Goal: Find specific page/section: Find specific page/section

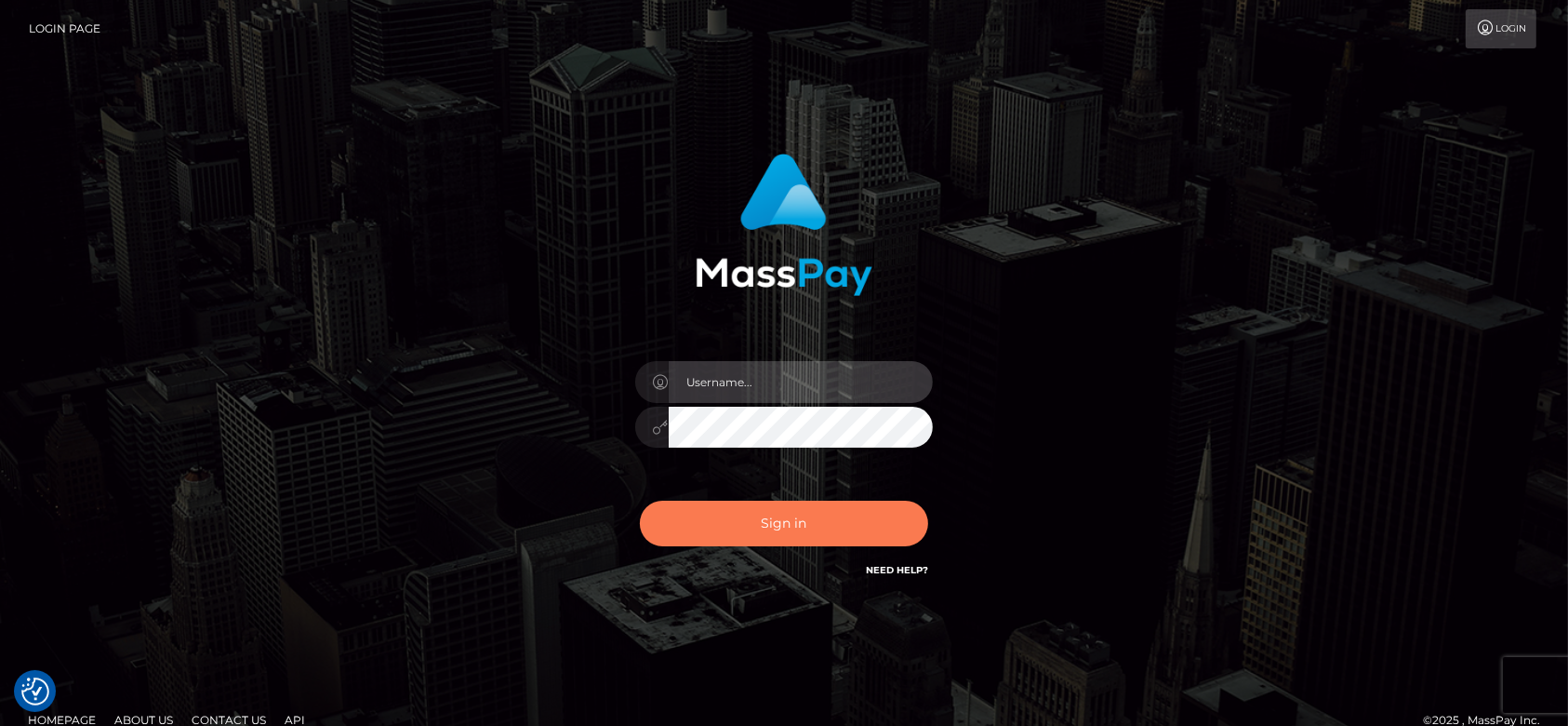
type input "fr.es"
click at [799, 521] on button "Sign in" at bounding box center [784, 523] width 288 height 45
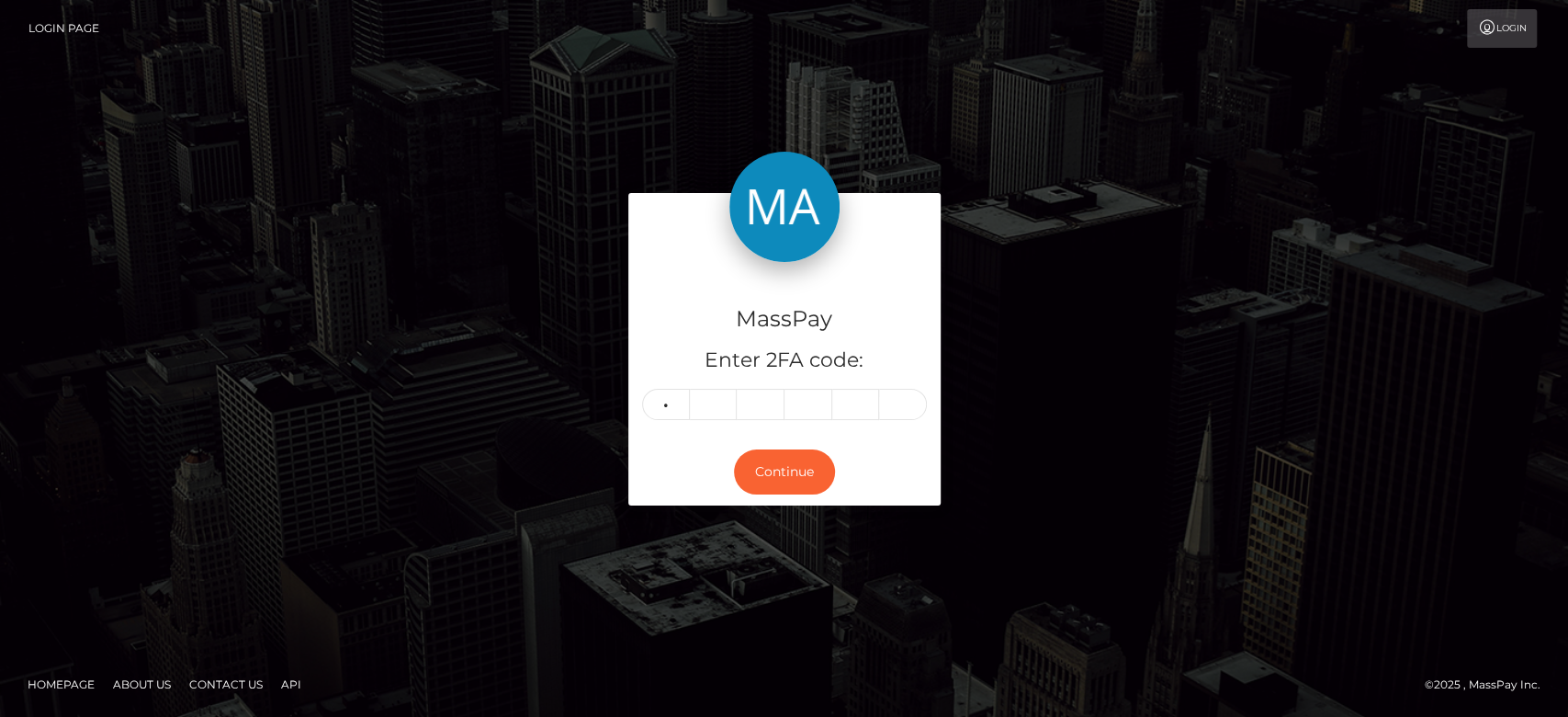
type input "9"
type input "4"
type input "7"
type input "8"
type input "3"
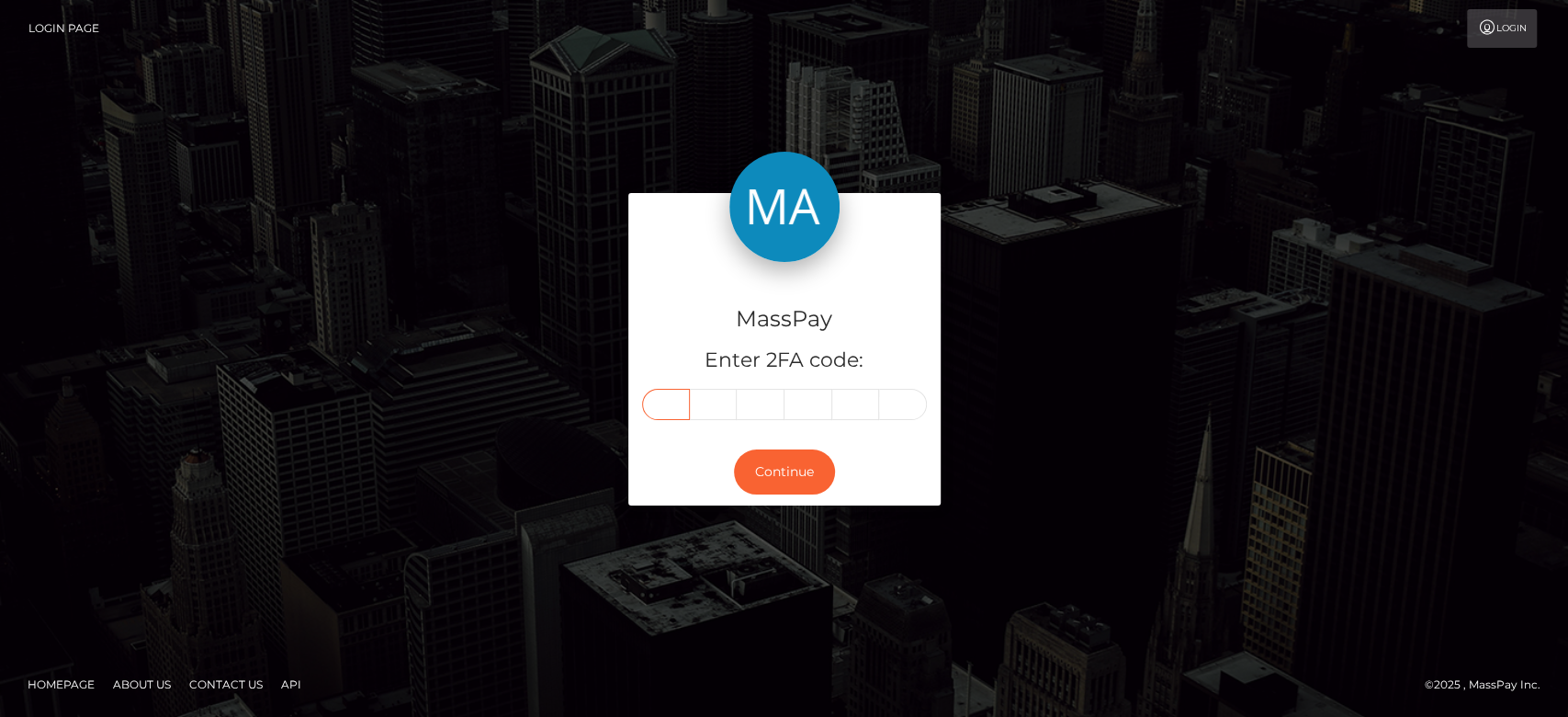
type input "9"
type input "4"
type input "7"
type input "8"
type input "3"
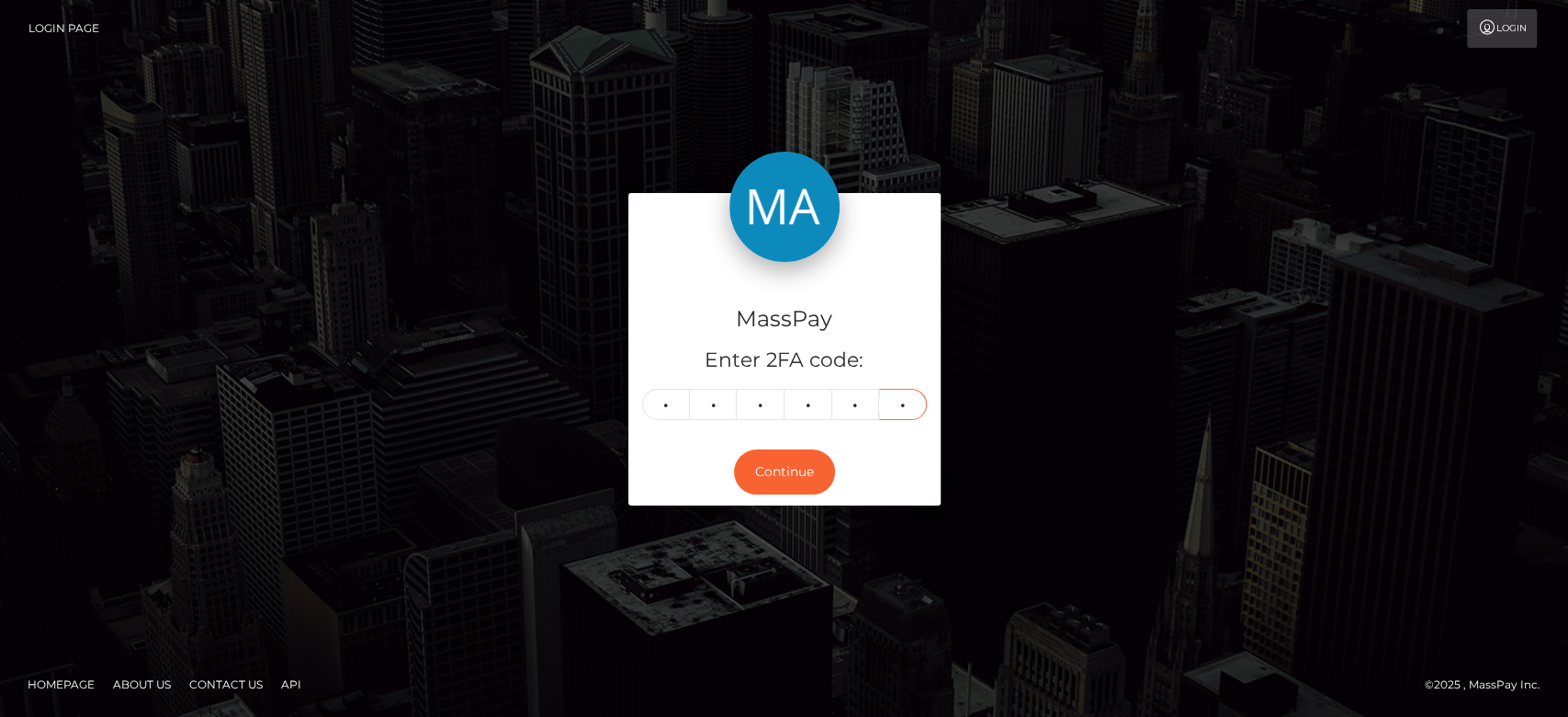
type input "5"
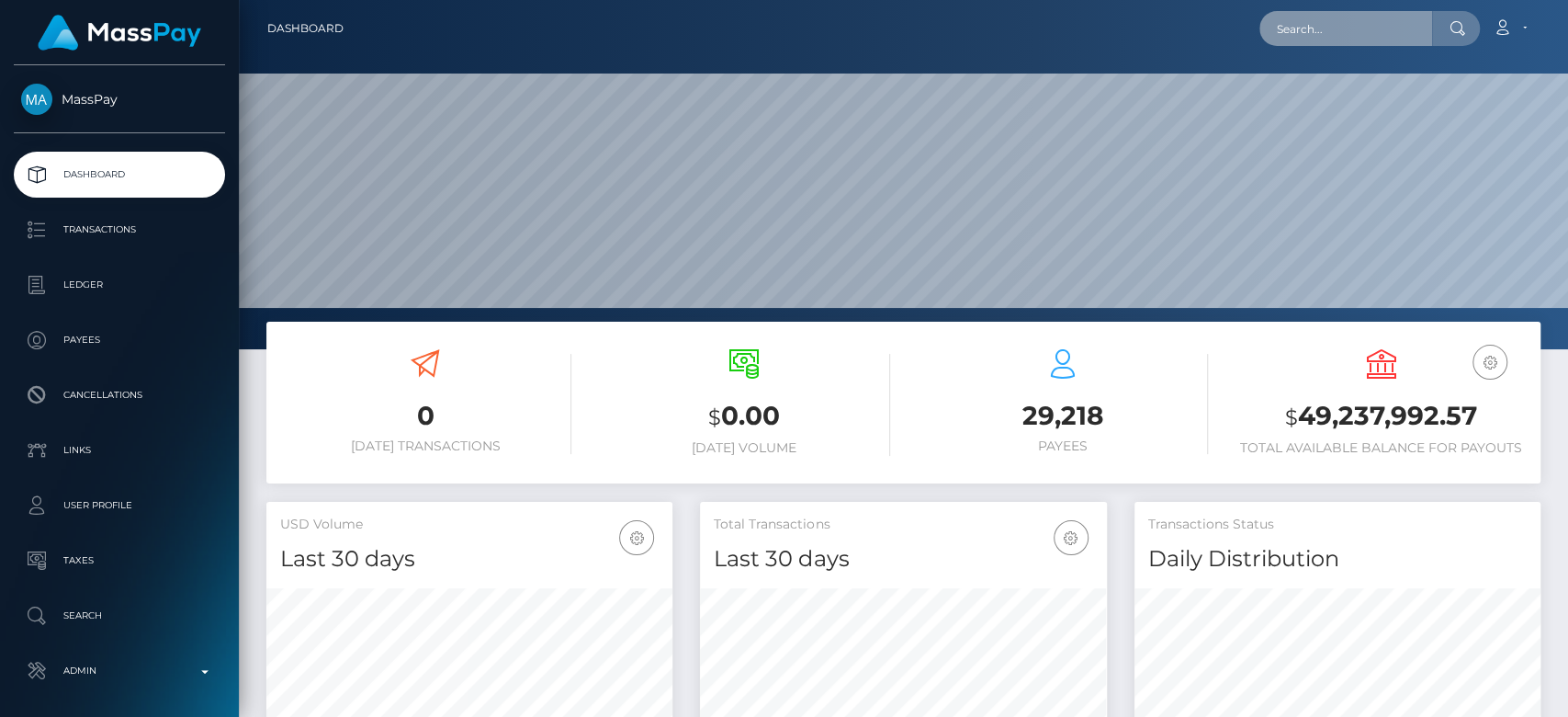
click at [1327, 28] on input "text" at bounding box center [1346, 29] width 173 height 35
paste input "[EMAIL_ADDRESS][DOMAIN_NAME]"
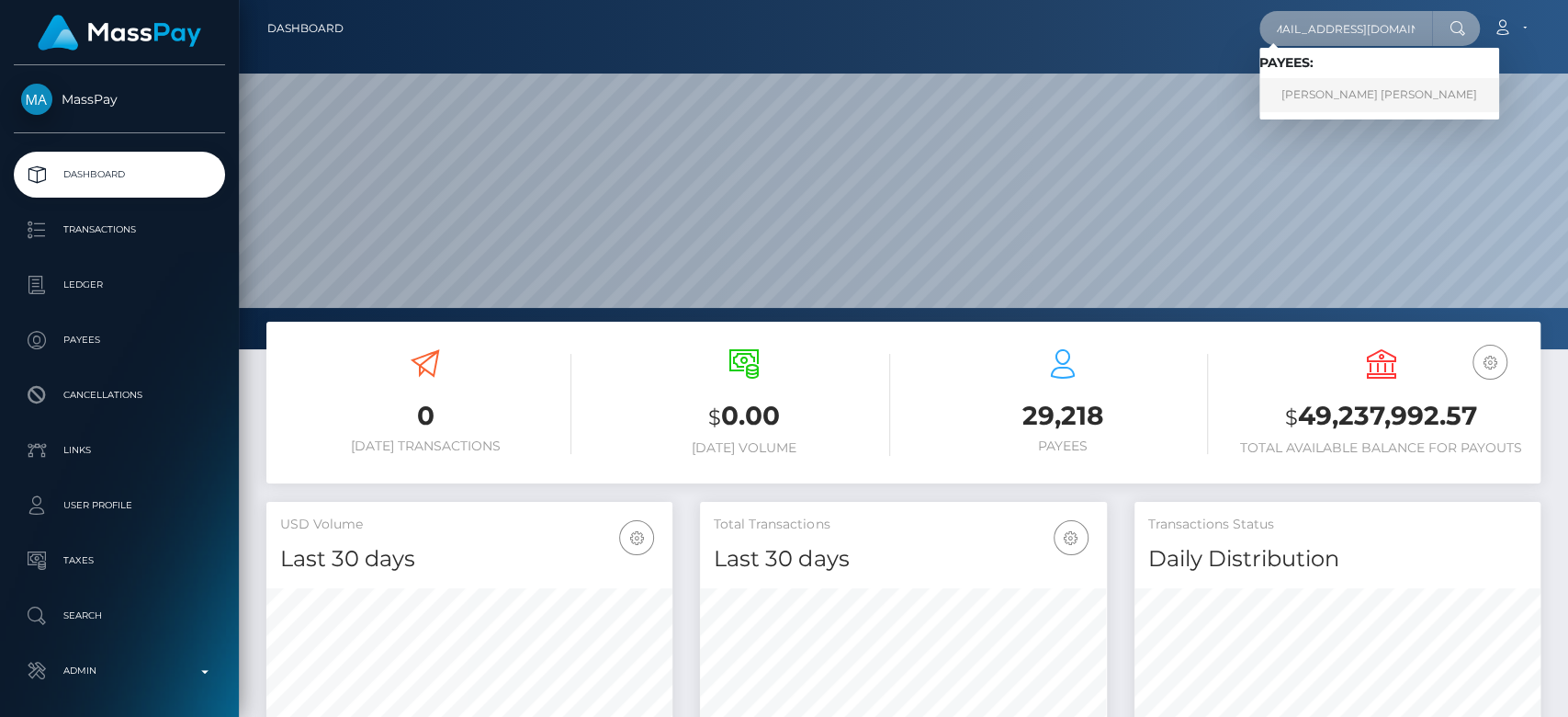
type input "victoria.whitby@icloud.com"
click at [1332, 89] on link "Victoria Jane Whitby" at bounding box center [1379, 95] width 240 height 34
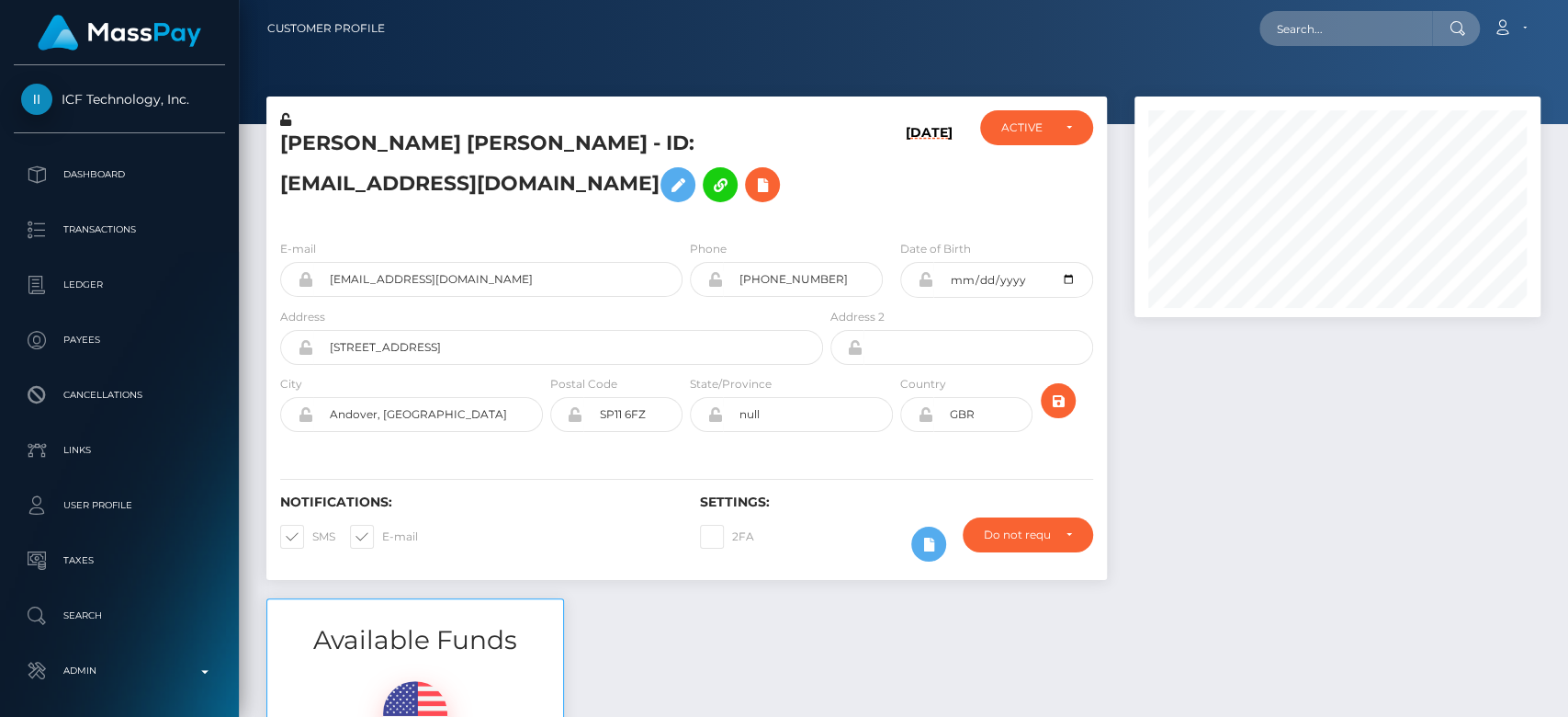
scroll to position [221, 406]
click at [1117, 410] on div "[PERSON_NAME] [PERSON_NAME] - ID: [EMAIL_ADDRESS][DOMAIN_NAME] [DATE] ACTIVE CL…" at bounding box center [686, 347] width 868 height 502
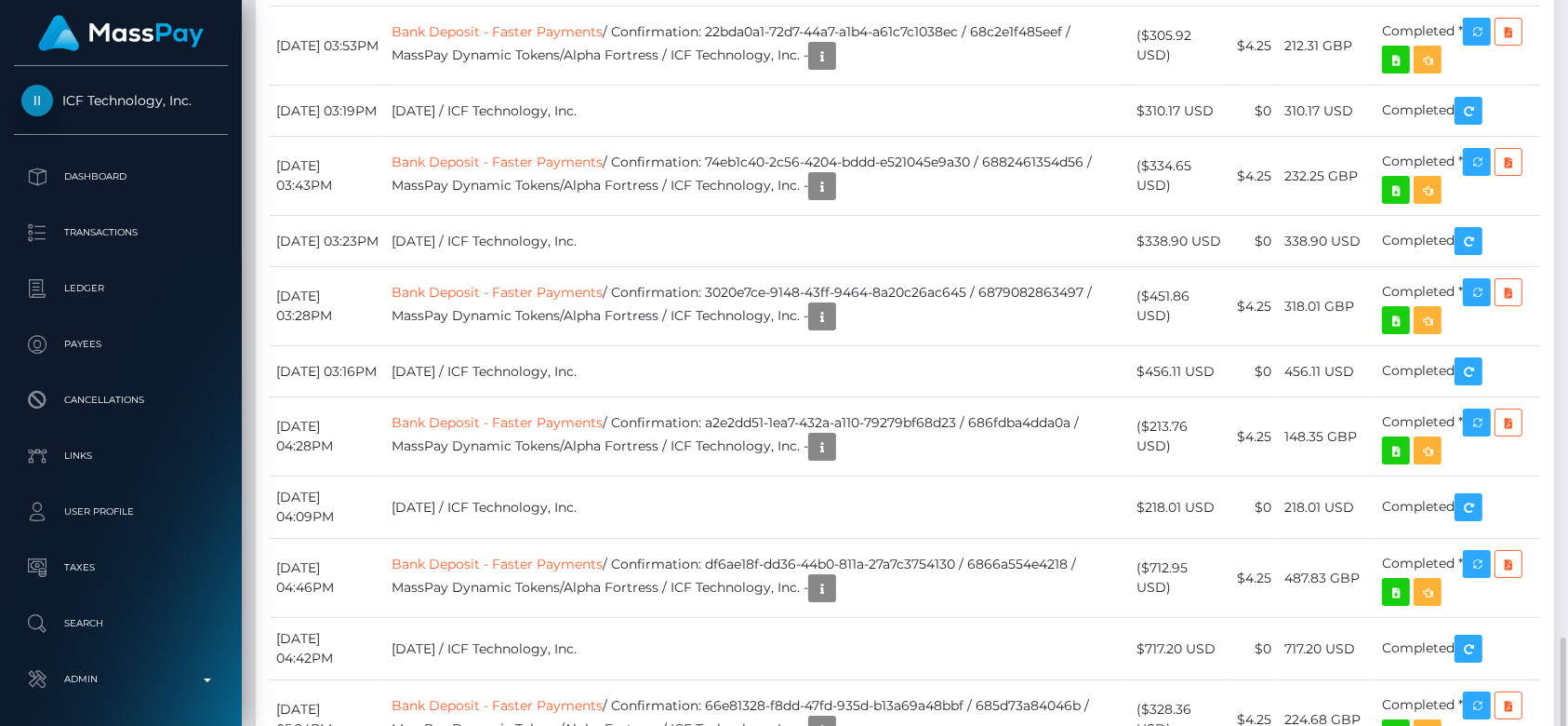
scroll to position [3896, 0]
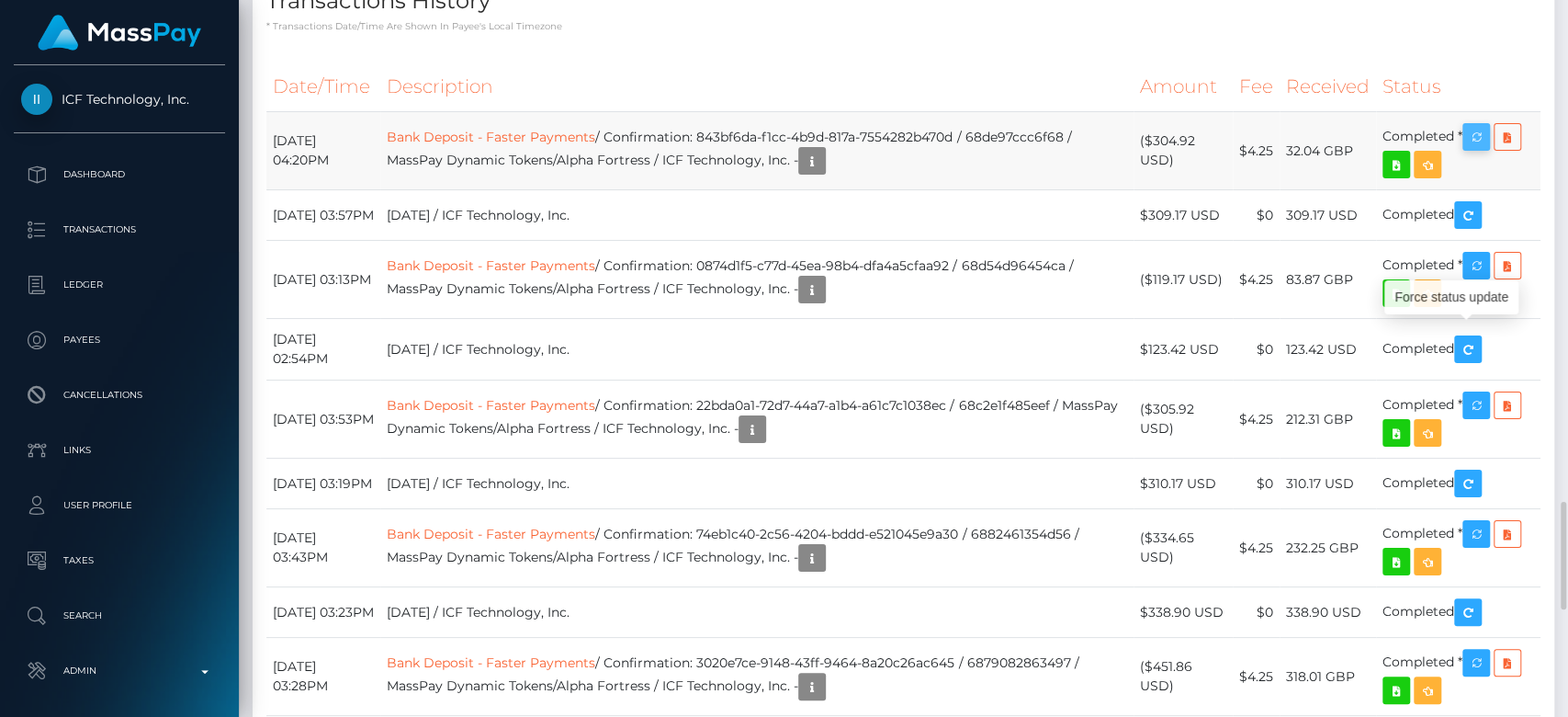
click at [1482, 126] on icon "button" at bounding box center [1476, 137] width 22 height 23
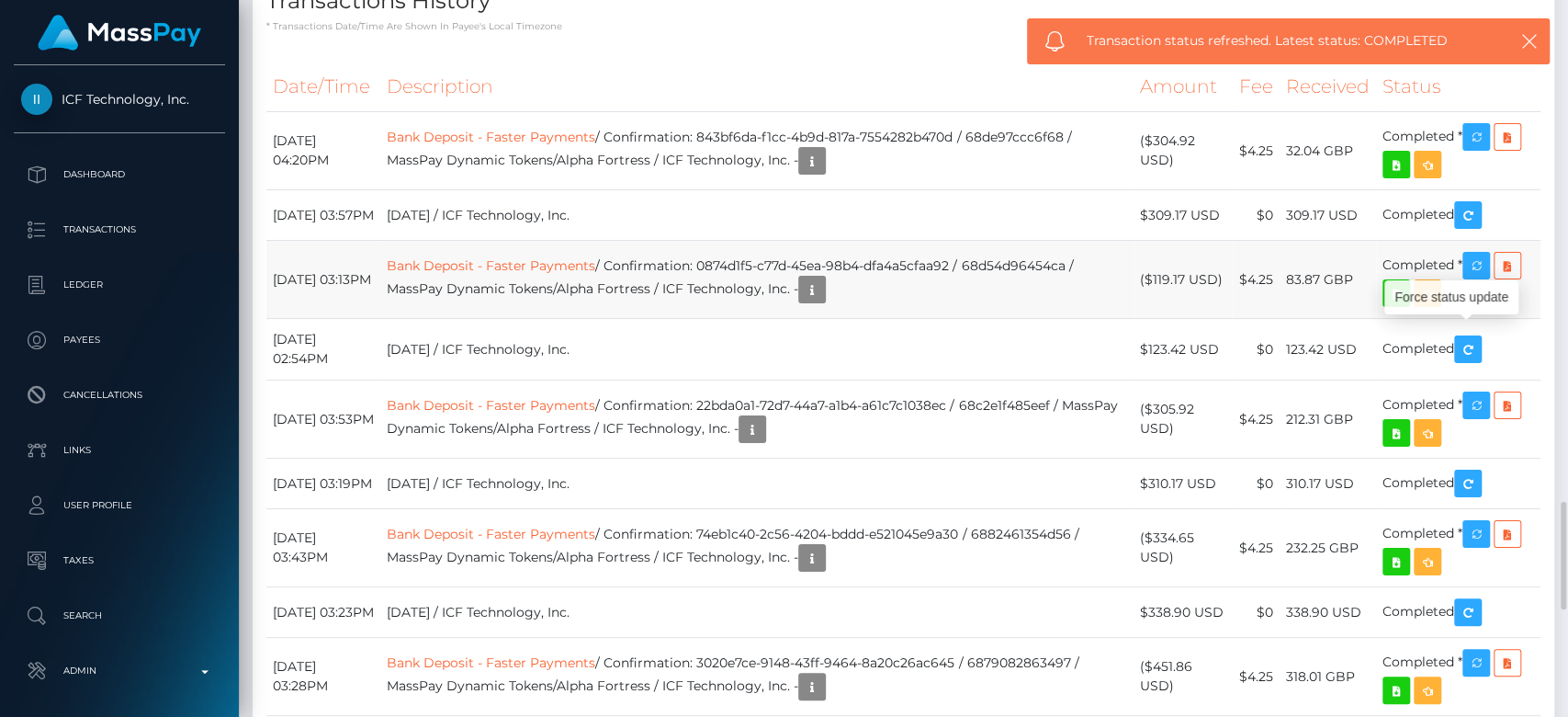
click at [977, 241] on td "Bank Deposit - Faster Payments / Confirmation: 0874d1f5-c77d-45ea-98b4-dfa4a5cf…" at bounding box center [757, 280] width 752 height 78
